Goal: Task Accomplishment & Management: Manage account settings

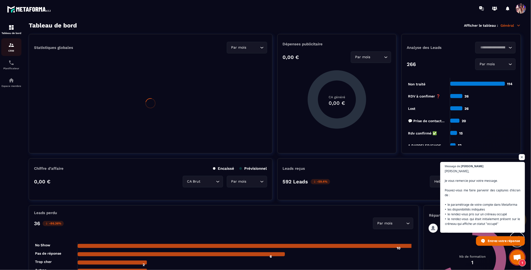
click at [11, 50] on p "CRM" at bounding box center [11, 50] width 20 height 3
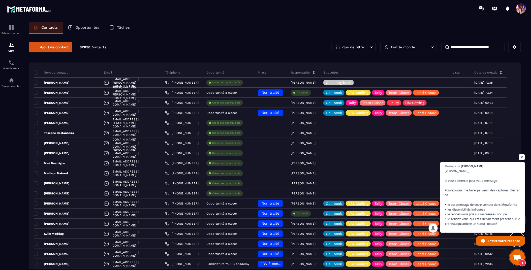
click at [83, 30] on div "Opportunités" at bounding box center [84, 28] width 42 height 12
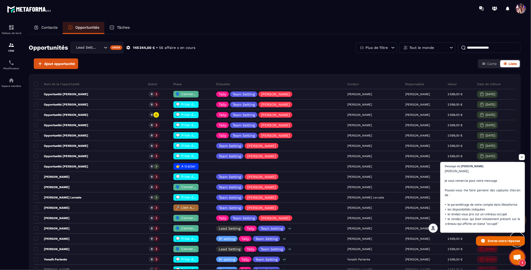
click at [95, 47] on div "Lead Setting" at bounding box center [89, 48] width 28 height 6
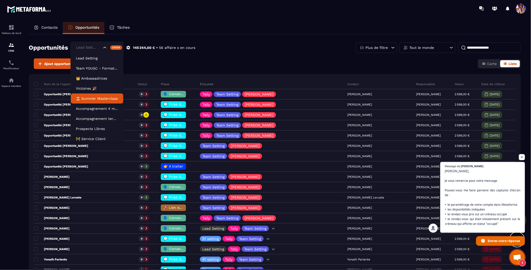
scroll to position [23, 0]
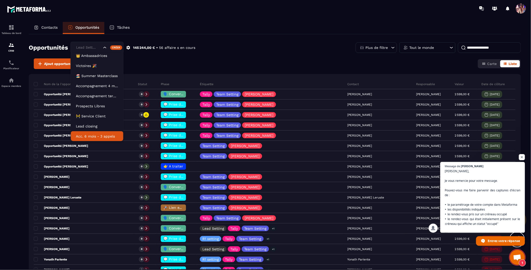
click at [101, 137] on p "Acc. 6 mois - 3 appels" at bounding box center [97, 136] width 42 height 5
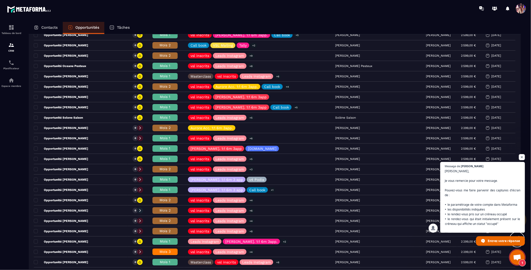
scroll to position [247, 0]
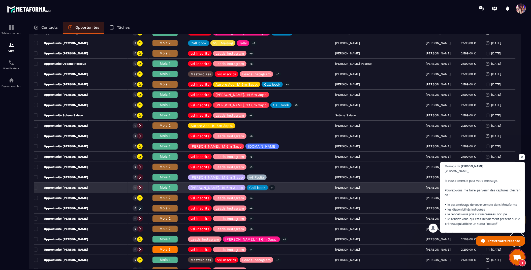
click at [87, 186] on p "Opportunité [PERSON_NAME]" at bounding box center [61, 188] width 54 height 4
